Goal: Transaction & Acquisition: Purchase product/service

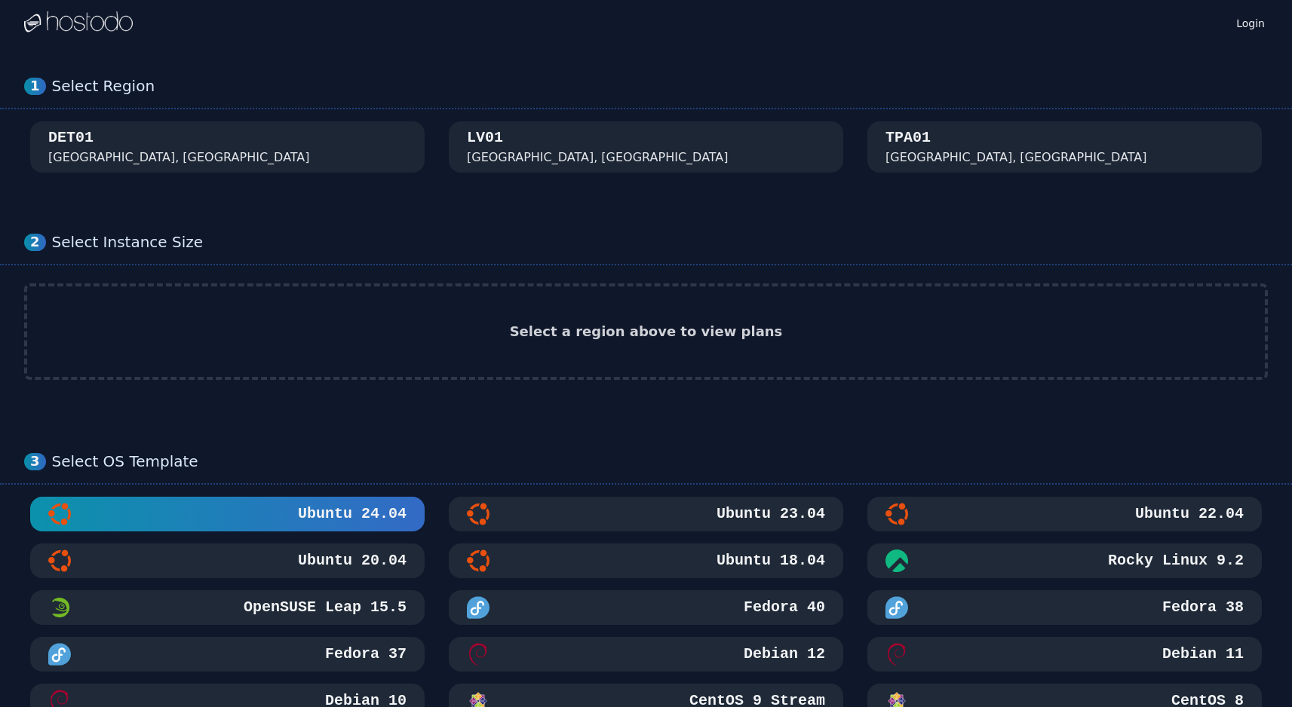
scroll to position [3, 0]
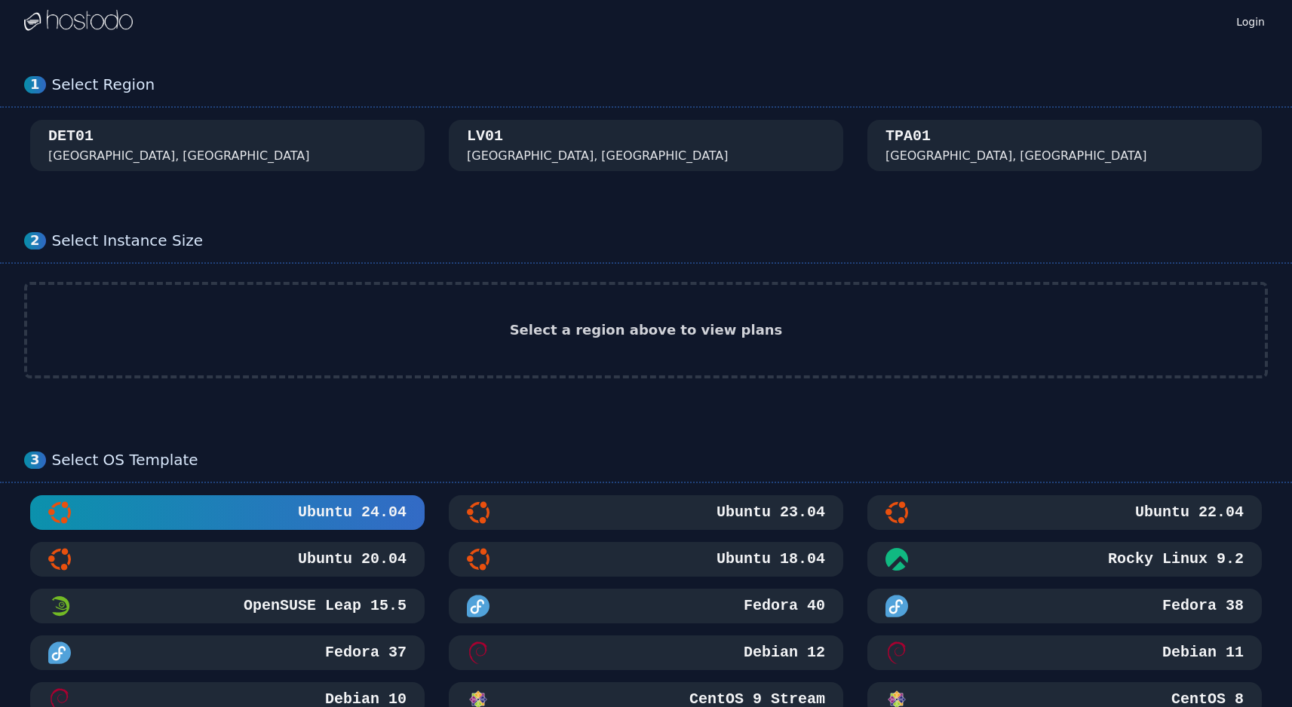
click at [363, 558] on h3 "Ubuntu 20.04" at bounding box center [351, 559] width 112 height 21
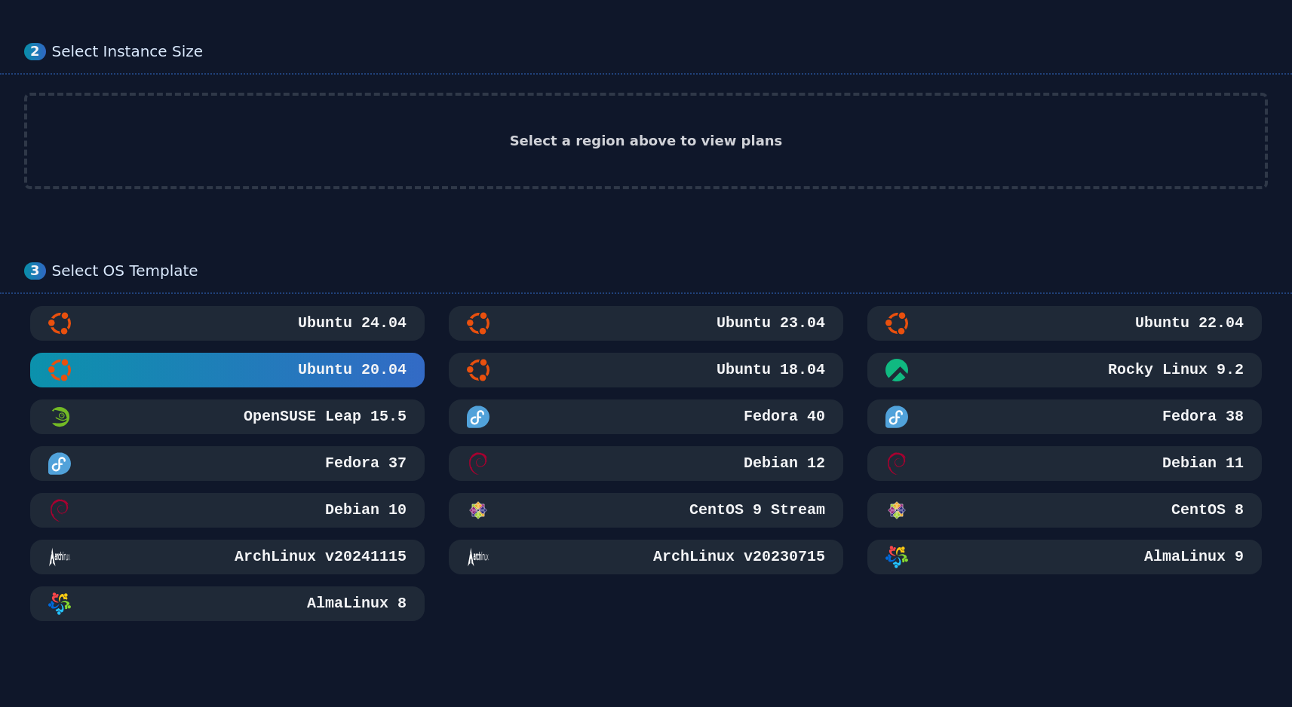
scroll to position [0, 0]
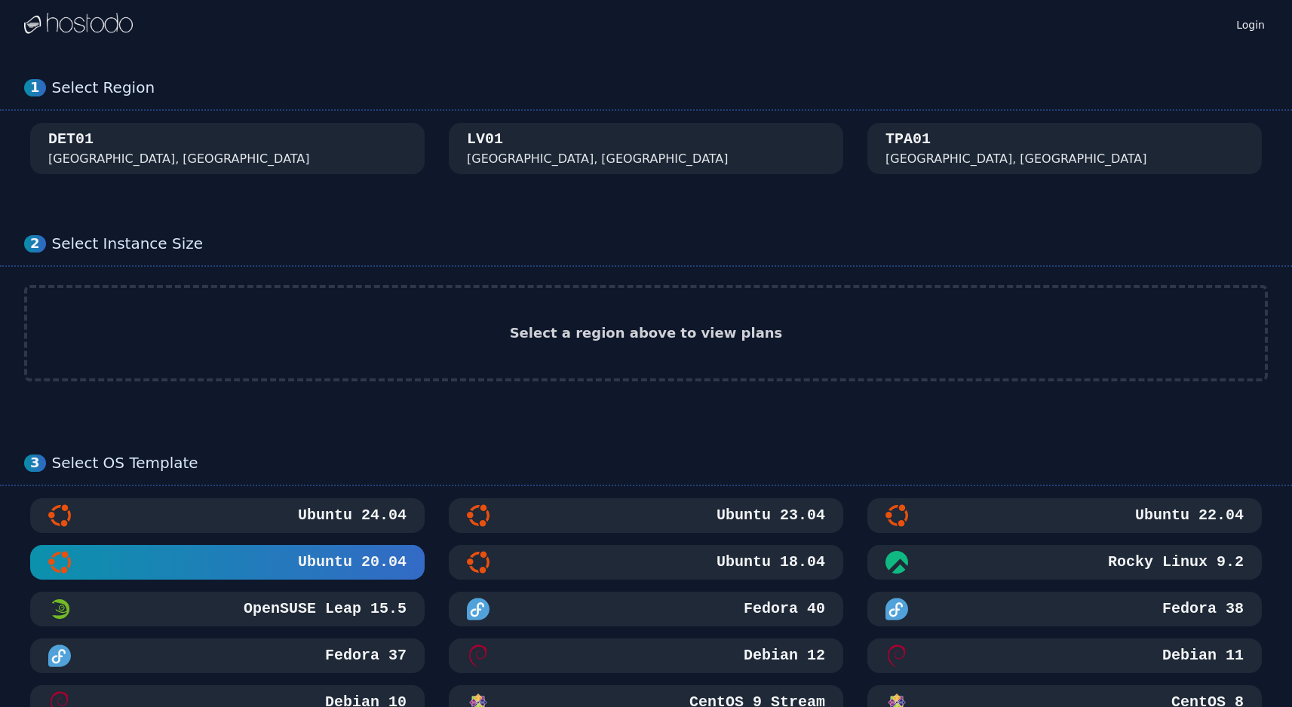
drag, startPoint x: 640, startPoint y: 329, endPoint x: 578, endPoint y: 305, distance: 65.7
click at [639, 329] on h2 "Select a region above to view plans" at bounding box center [646, 333] width 273 height 21
click at [268, 161] on div "DET01 [GEOGRAPHIC_DATA], [GEOGRAPHIC_DATA]" at bounding box center [227, 148] width 358 height 39
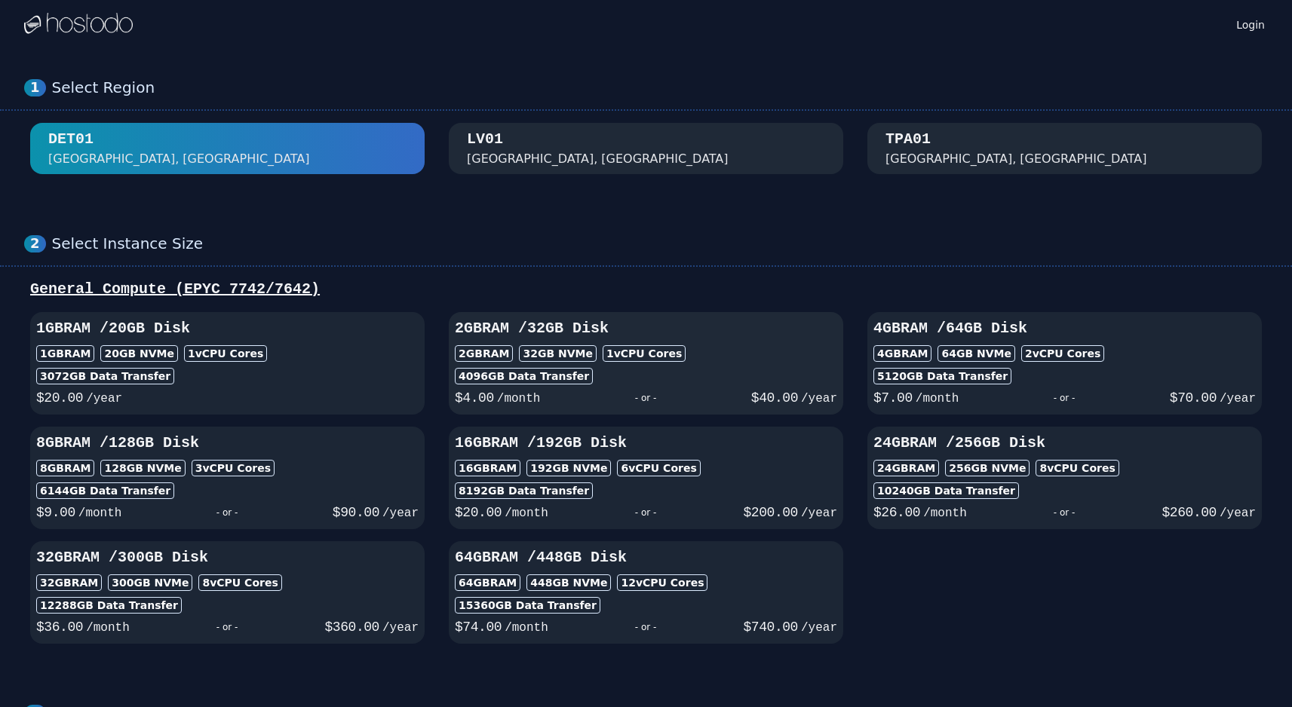
click at [670, 351] on div "2GB RAM 32 GB NVMe 1 vCPU Cores" at bounding box center [646, 353] width 382 height 17
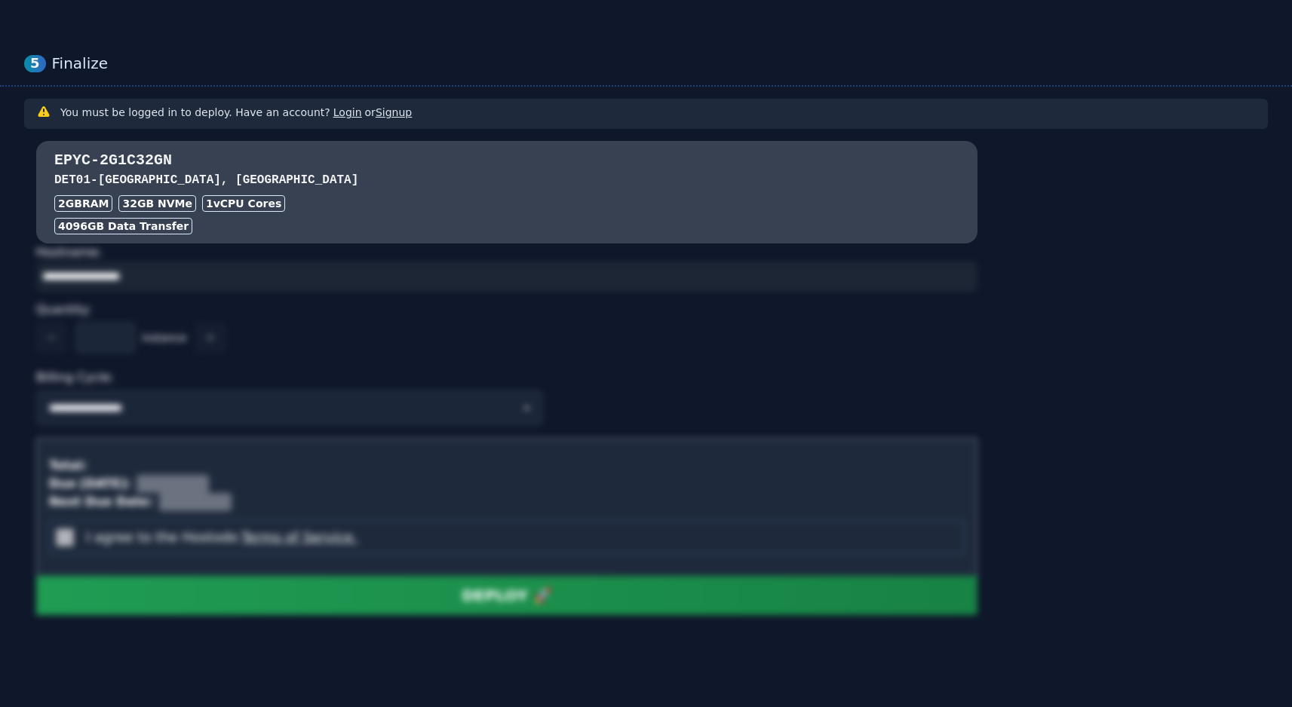
scroll to position [1112, 0]
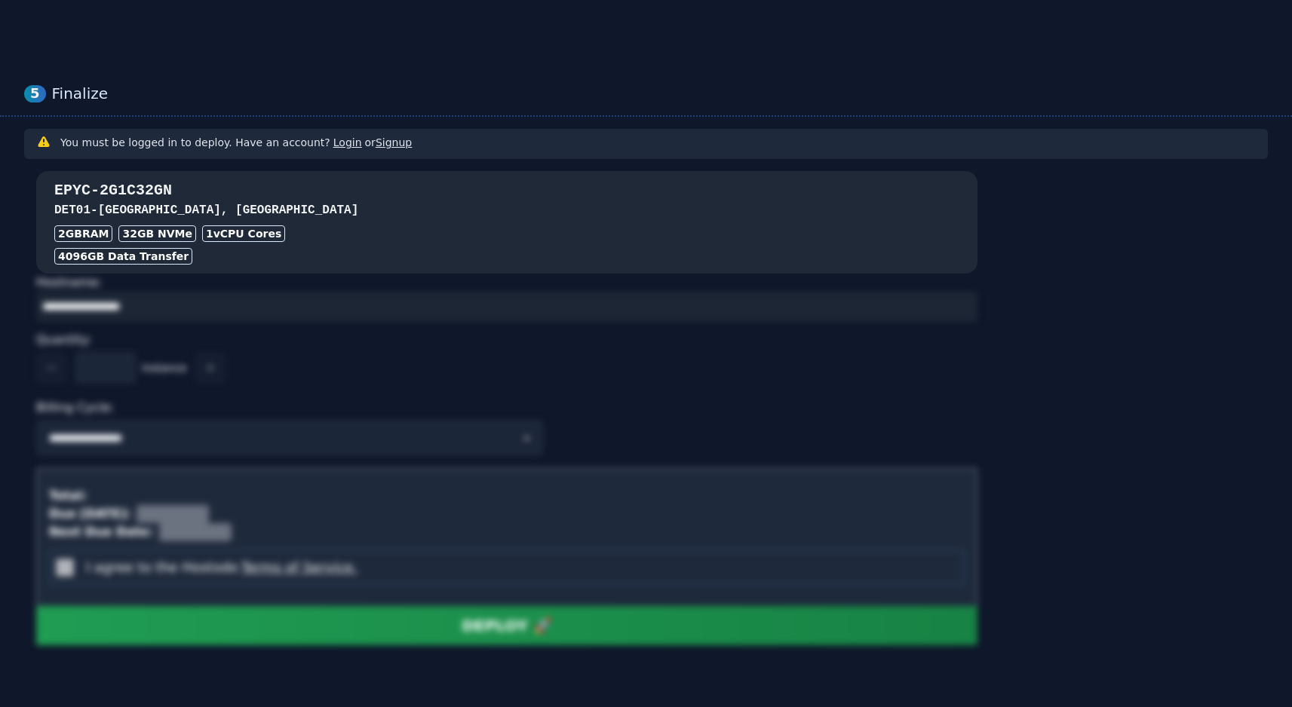
click at [305, 214] on h3 "DET01 - [GEOGRAPHIC_DATA], [GEOGRAPHIC_DATA]" at bounding box center [506, 210] width 905 height 18
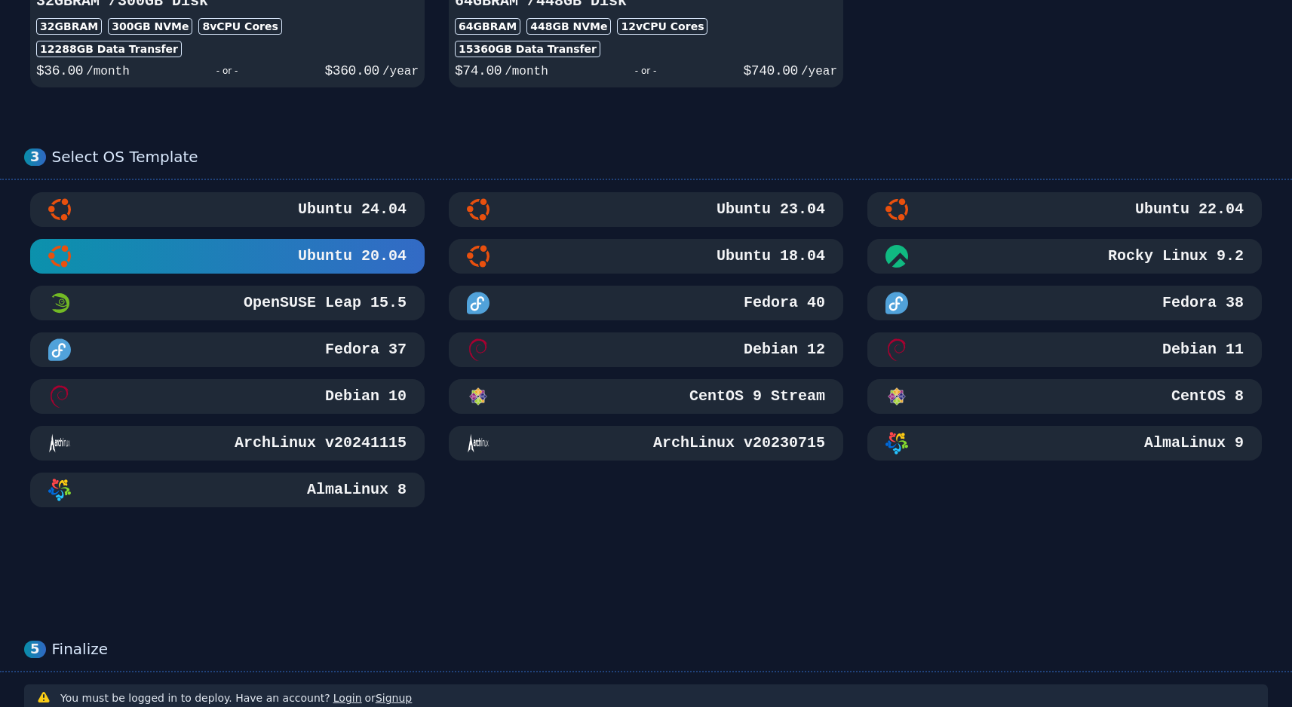
scroll to position [0, 0]
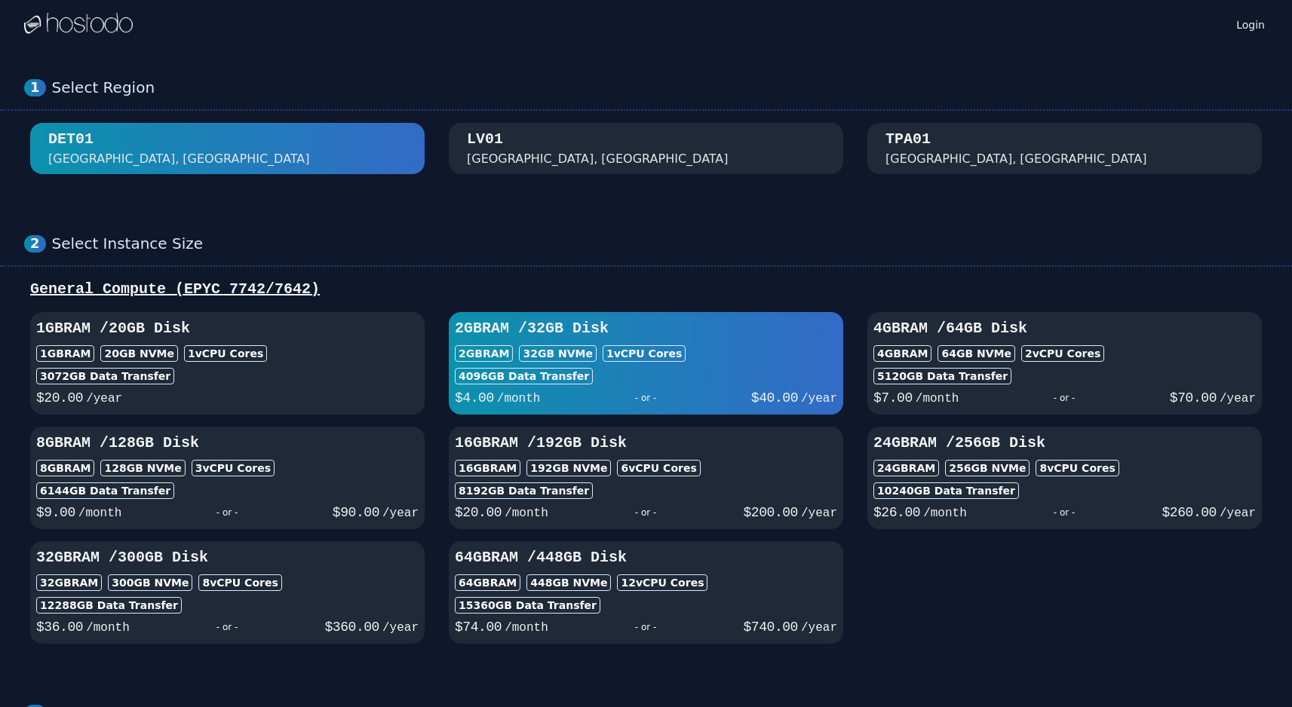
click at [926, 140] on div "TPA01" at bounding box center [907, 139] width 45 height 21
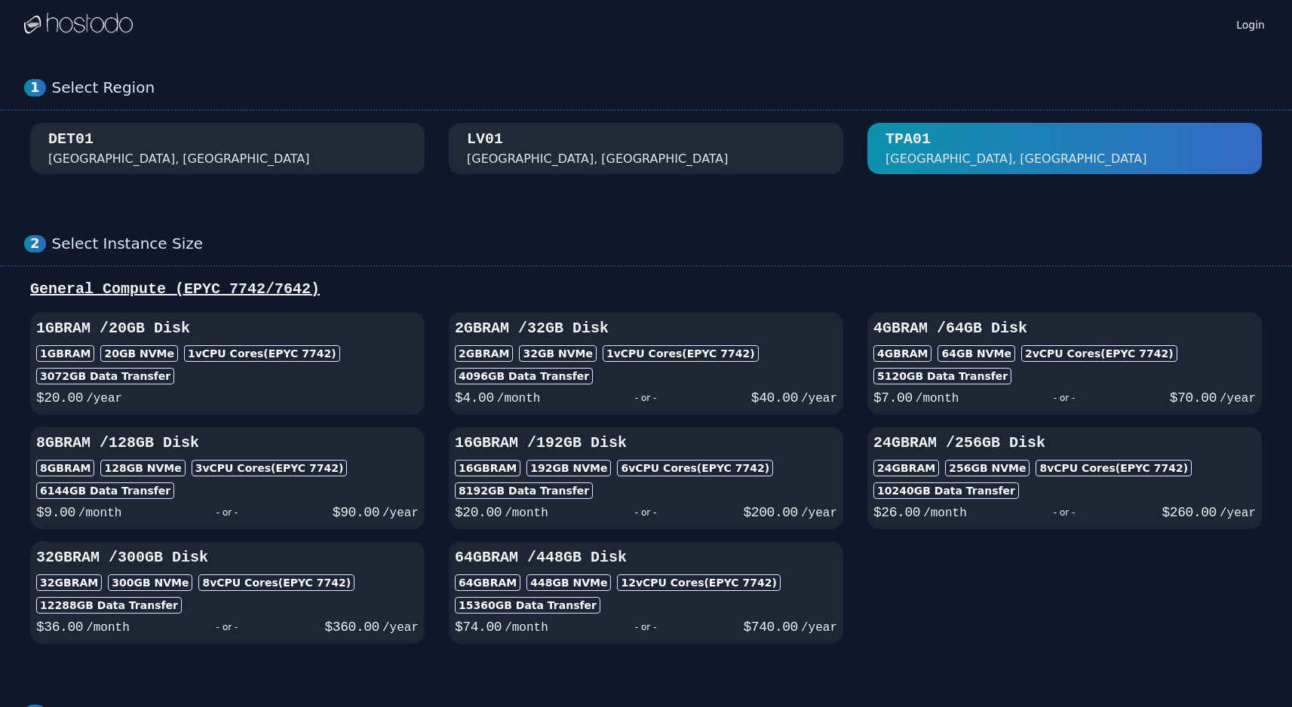
click at [410, 125] on button "DET01 [GEOGRAPHIC_DATA], [GEOGRAPHIC_DATA]" at bounding box center [227, 148] width 394 height 51
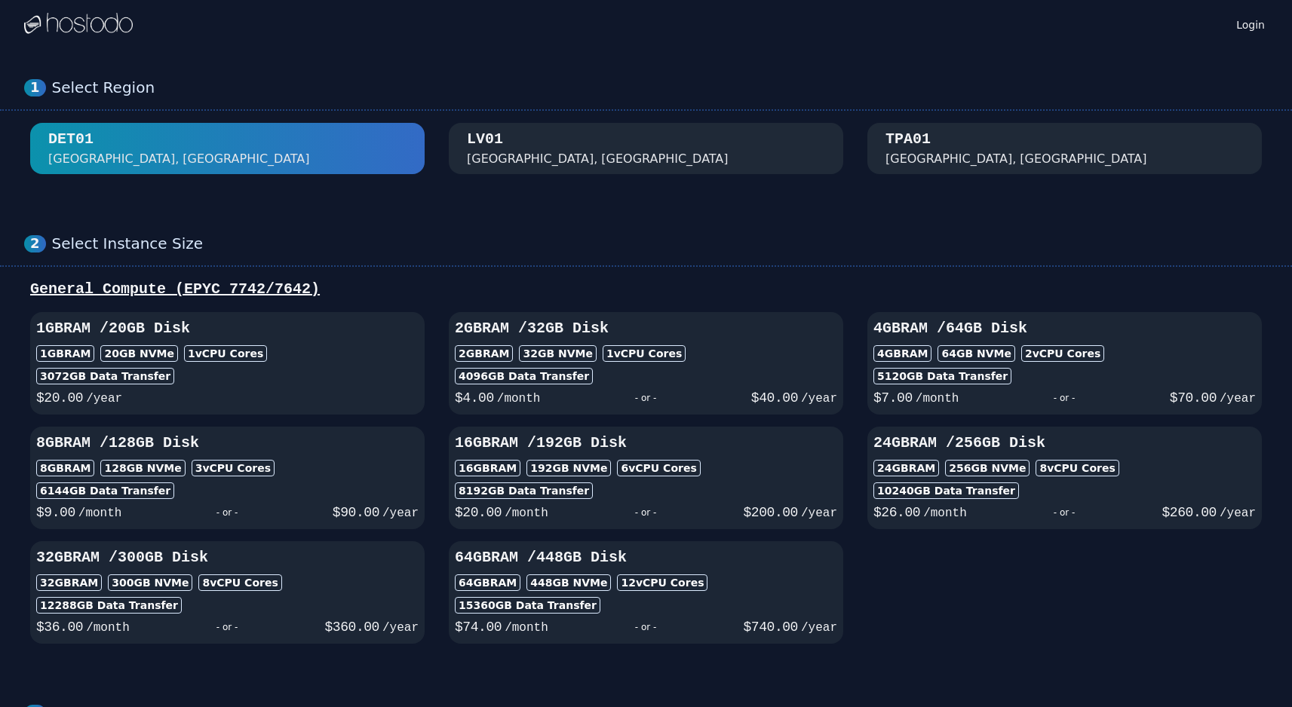
click at [974, 141] on div "TPA01 [GEOGRAPHIC_DATA], [GEOGRAPHIC_DATA]" at bounding box center [1064, 148] width 358 height 39
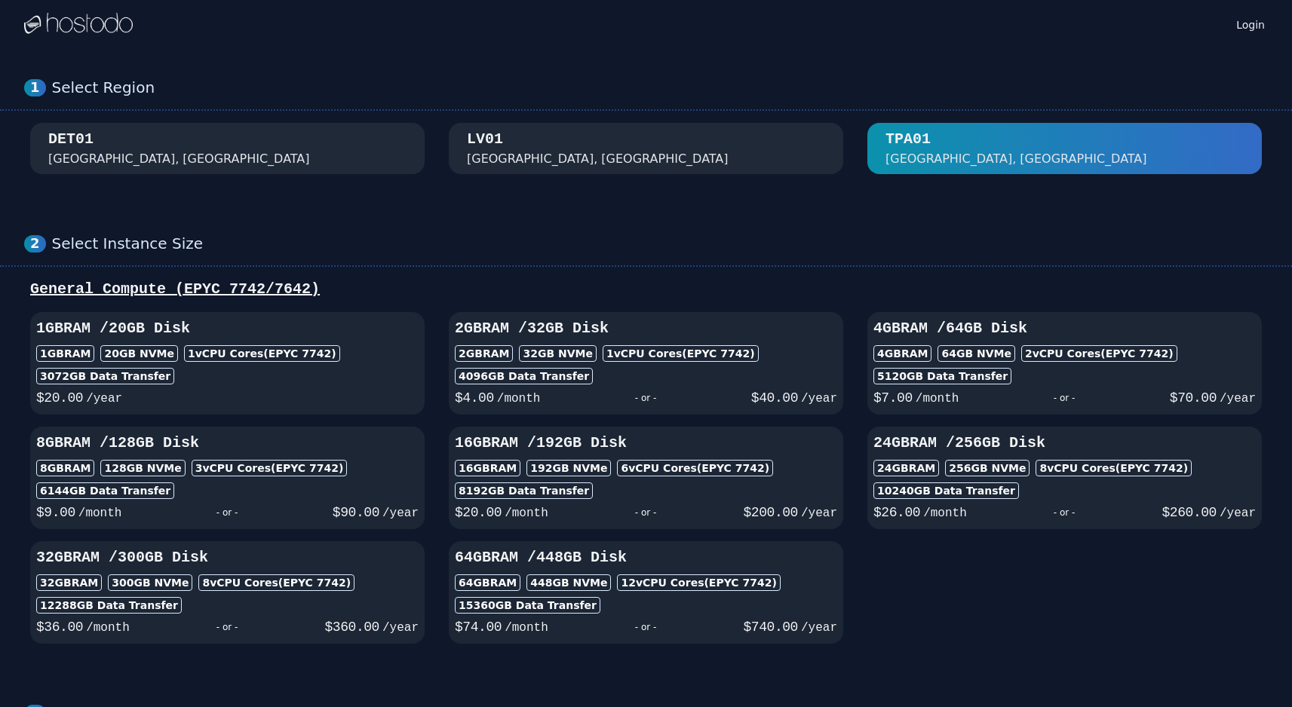
click at [265, 116] on div "1 Select Region [GEOGRAPHIC_DATA]" at bounding box center [646, 126] width 1292 height 156
click at [267, 138] on div "DET01 [GEOGRAPHIC_DATA], [GEOGRAPHIC_DATA]" at bounding box center [227, 148] width 358 height 39
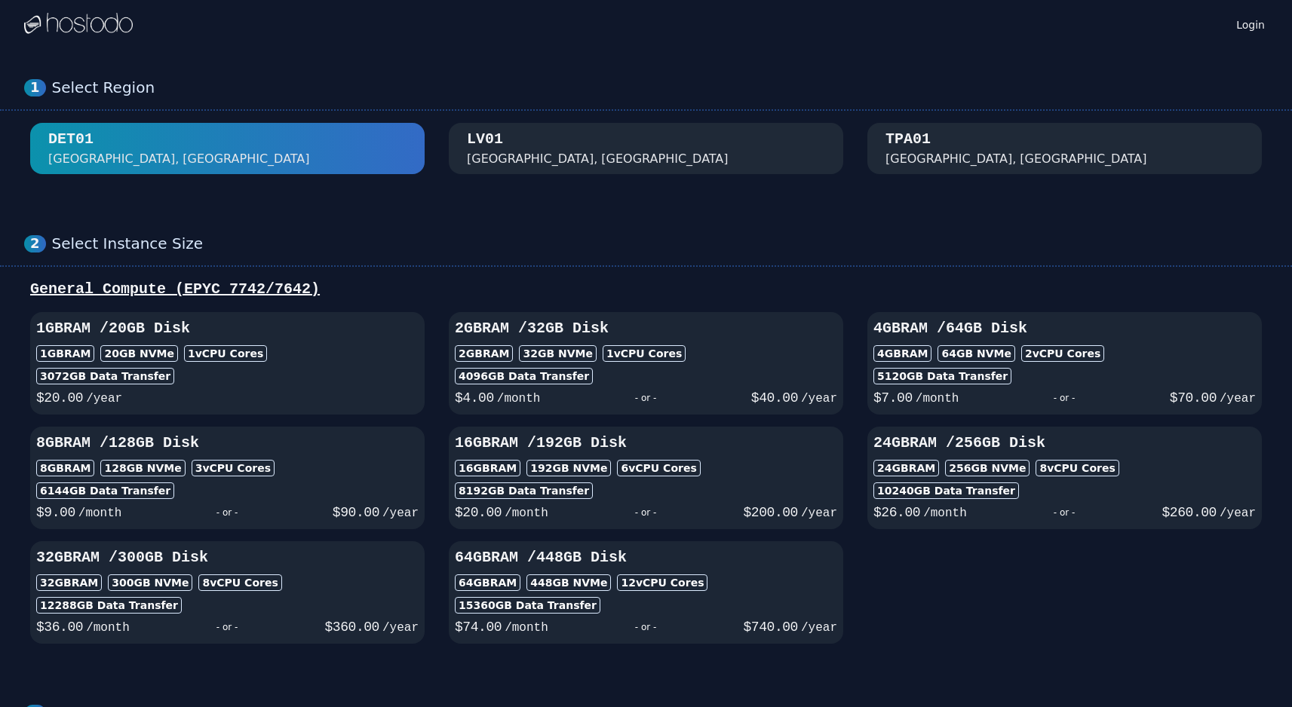
click at [1048, 132] on div "TPA01 [GEOGRAPHIC_DATA], [GEOGRAPHIC_DATA]" at bounding box center [1064, 148] width 358 height 39
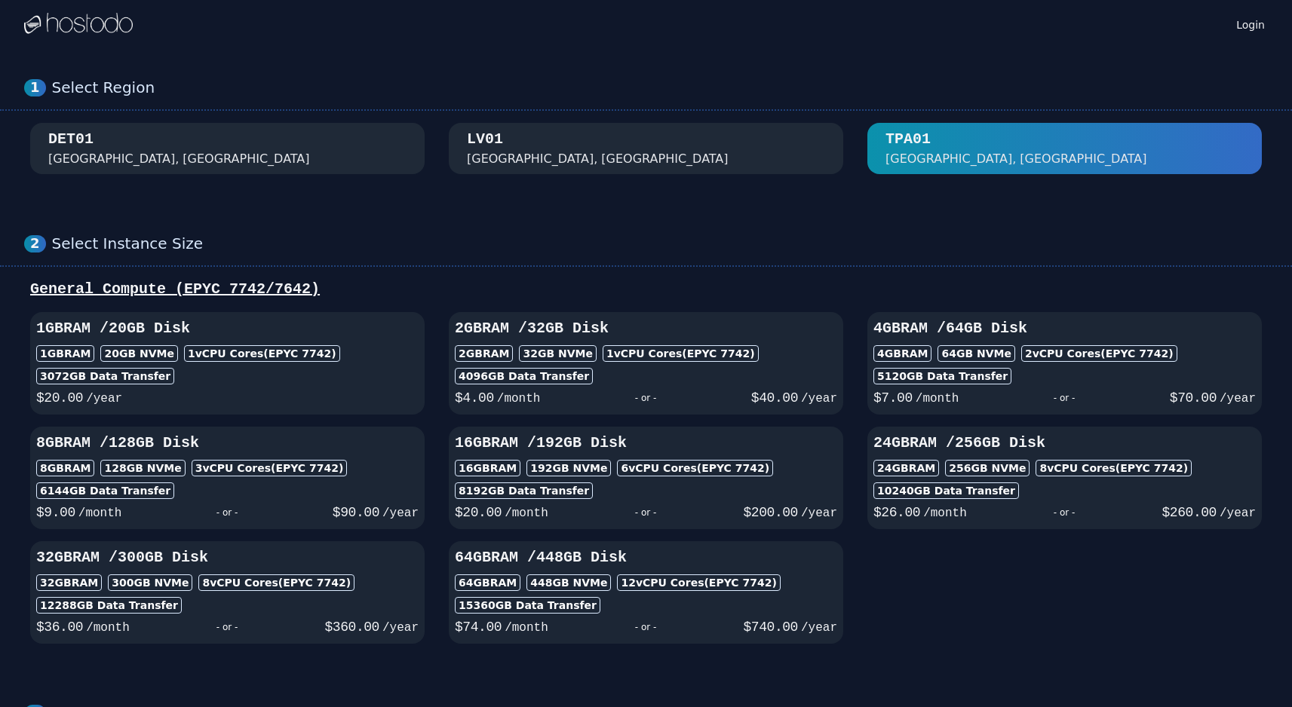
click at [266, 111] on div "1 Select Region [GEOGRAPHIC_DATA]" at bounding box center [646, 126] width 1292 height 156
click at [243, 94] on div "Select Region" at bounding box center [660, 87] width 1216 height 19
click at [235, 116] on div "1 Select Region [GEOGRAPHIC_DATA]" at bounding box center [646, 126] width 1292 height 156
click at [221, 130] on div "DET01 [GEOGRAPHIC_DATA], [GEOGRAPHIC_DATA]" at bounding box center [227, 148] width 358 height 39
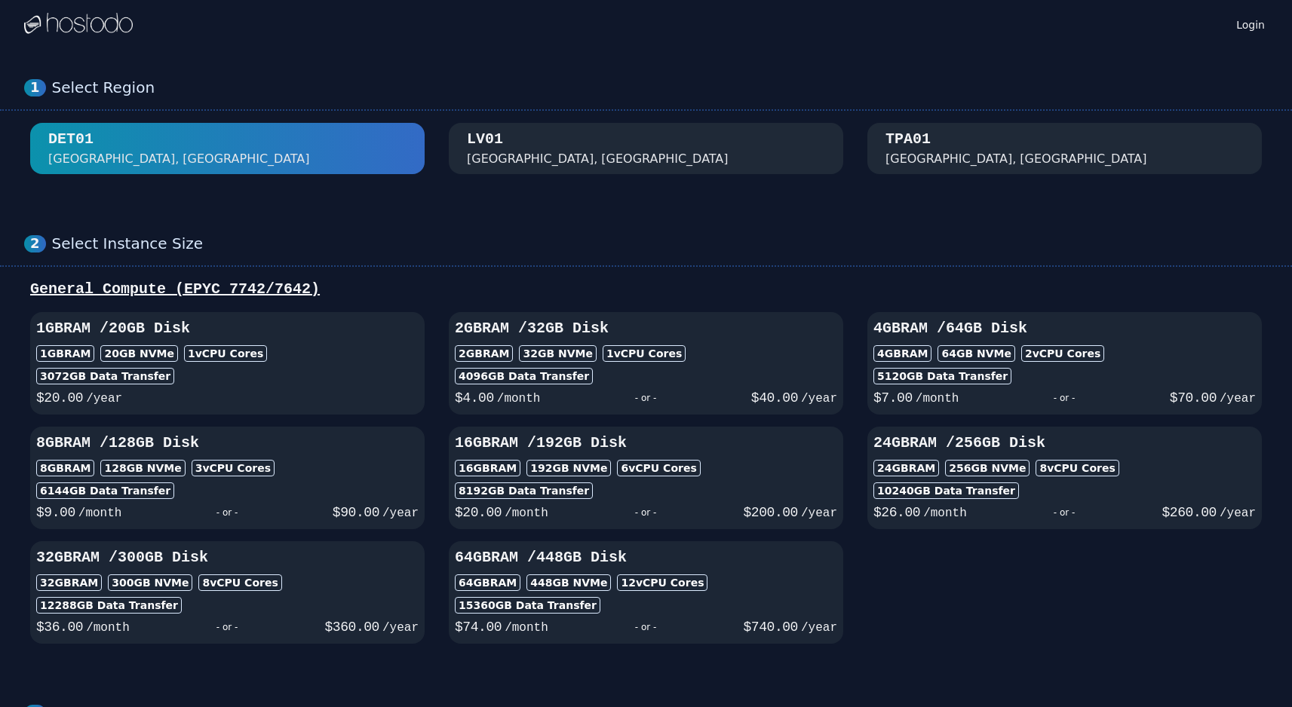
click at [521, 148] on div "[GEOGRAPHIC_DATA], [GEOGRAPHIC_DATA]" at bounding box center [646, 148] width 358 height 39
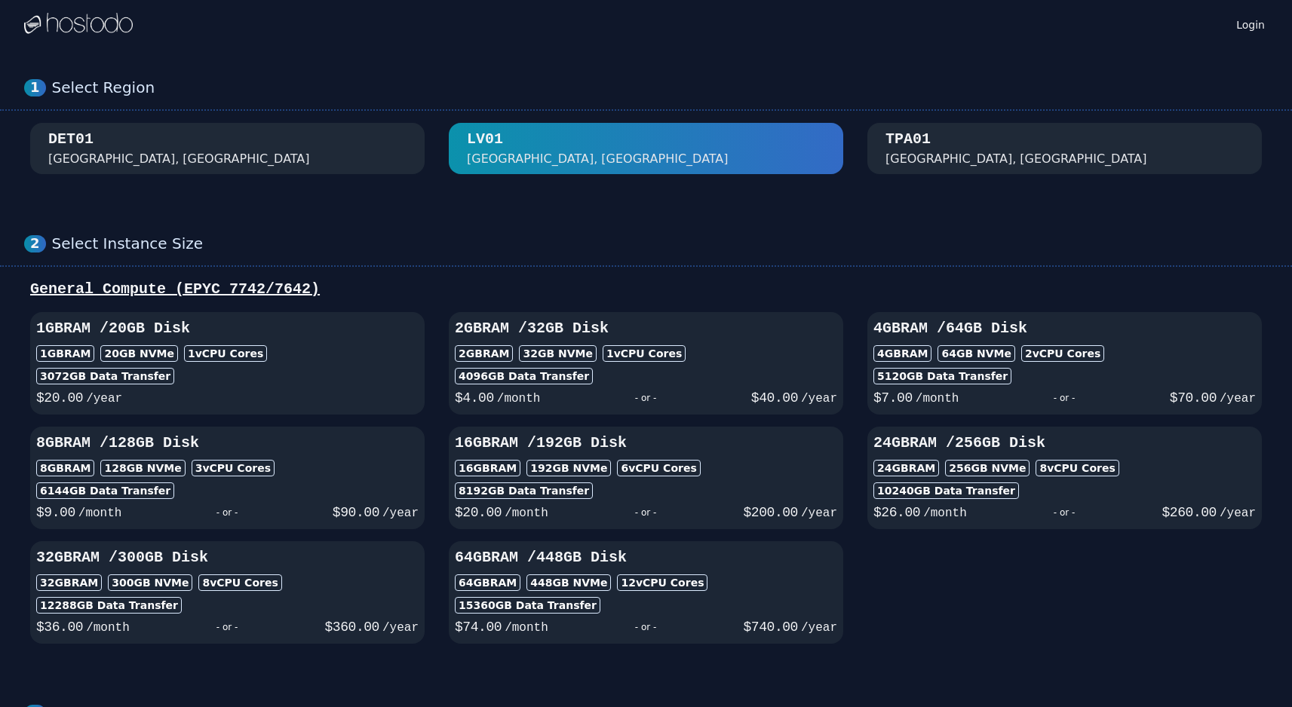
click at [293, 149] on div "DET01 [GEOGRAPHIC_DATA], [GEOGRAPHIC_DATA]" at bounding box center [227, 148] width 358 height 39
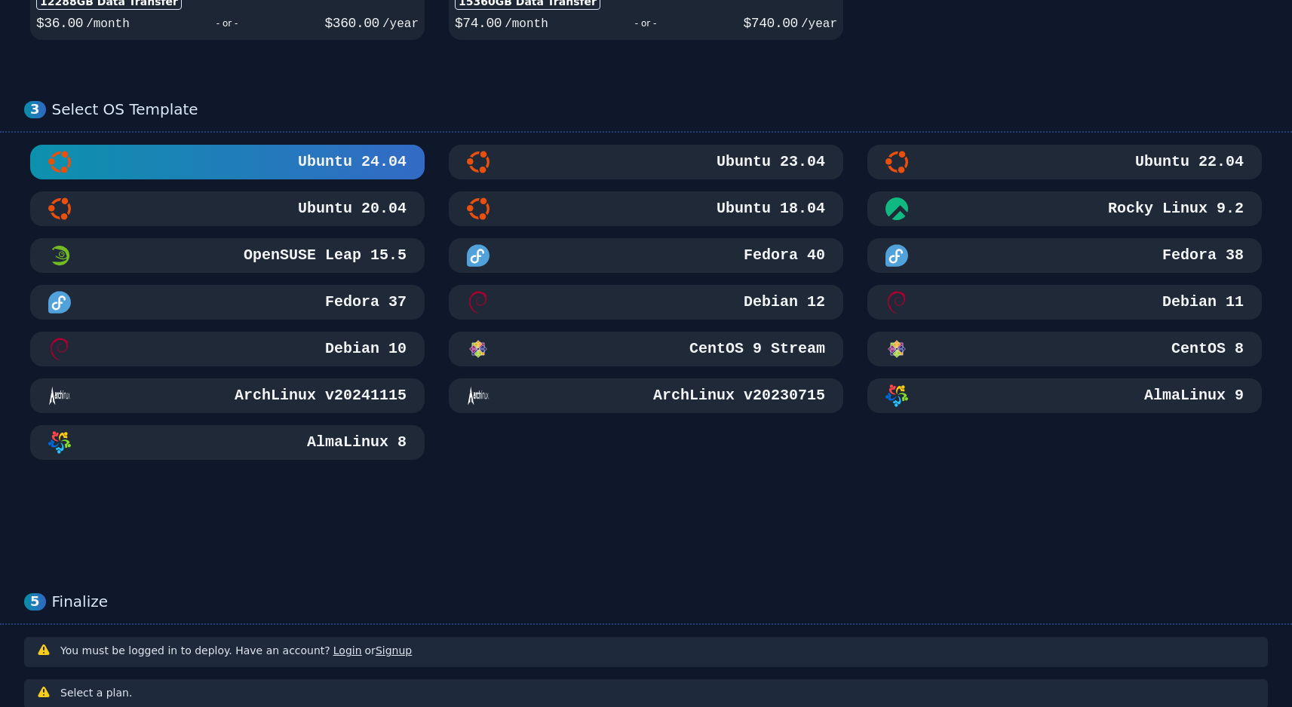
scroll to position [712, 0]
